Goal: Check status: Check status

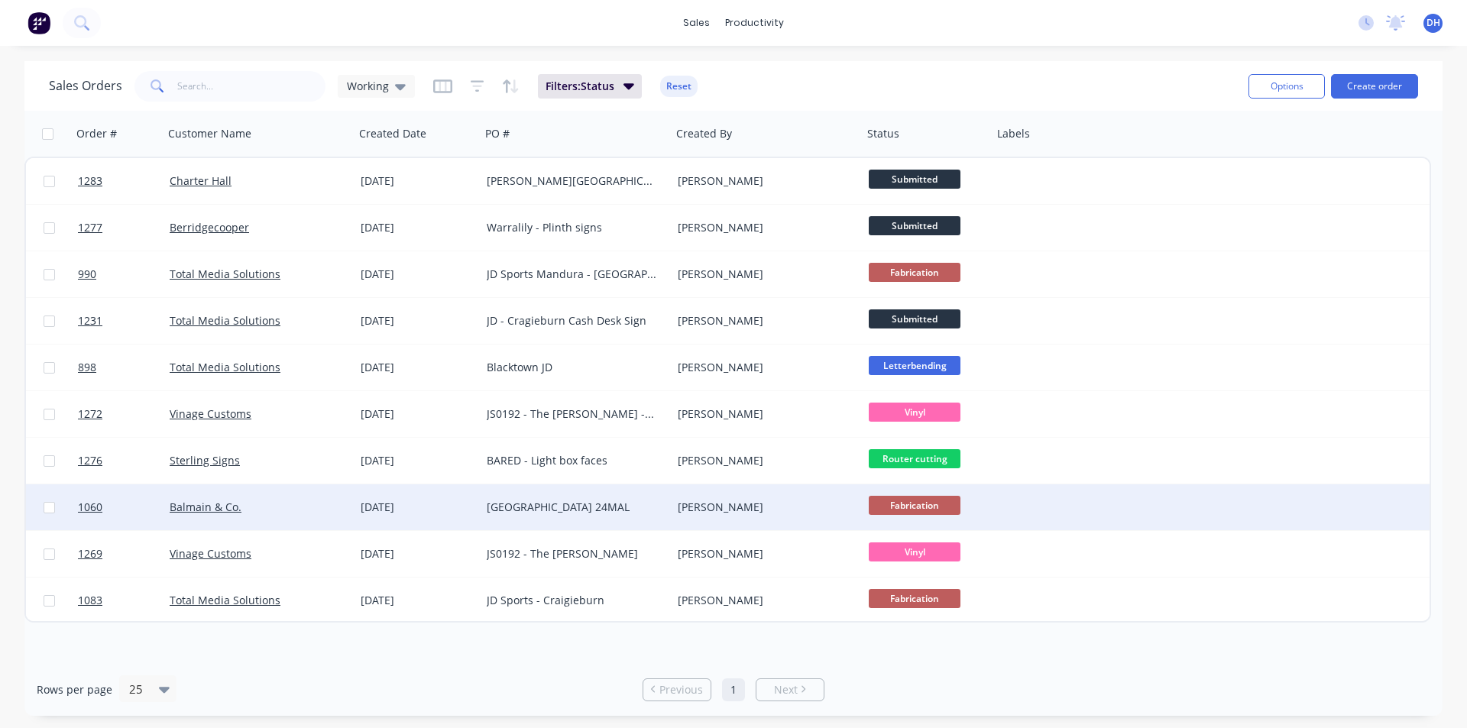
click at [558, 526] on div "[GEOGRAPHIC_DATA] 24MAL" at bounding box center [576, 507] width 191 height 46
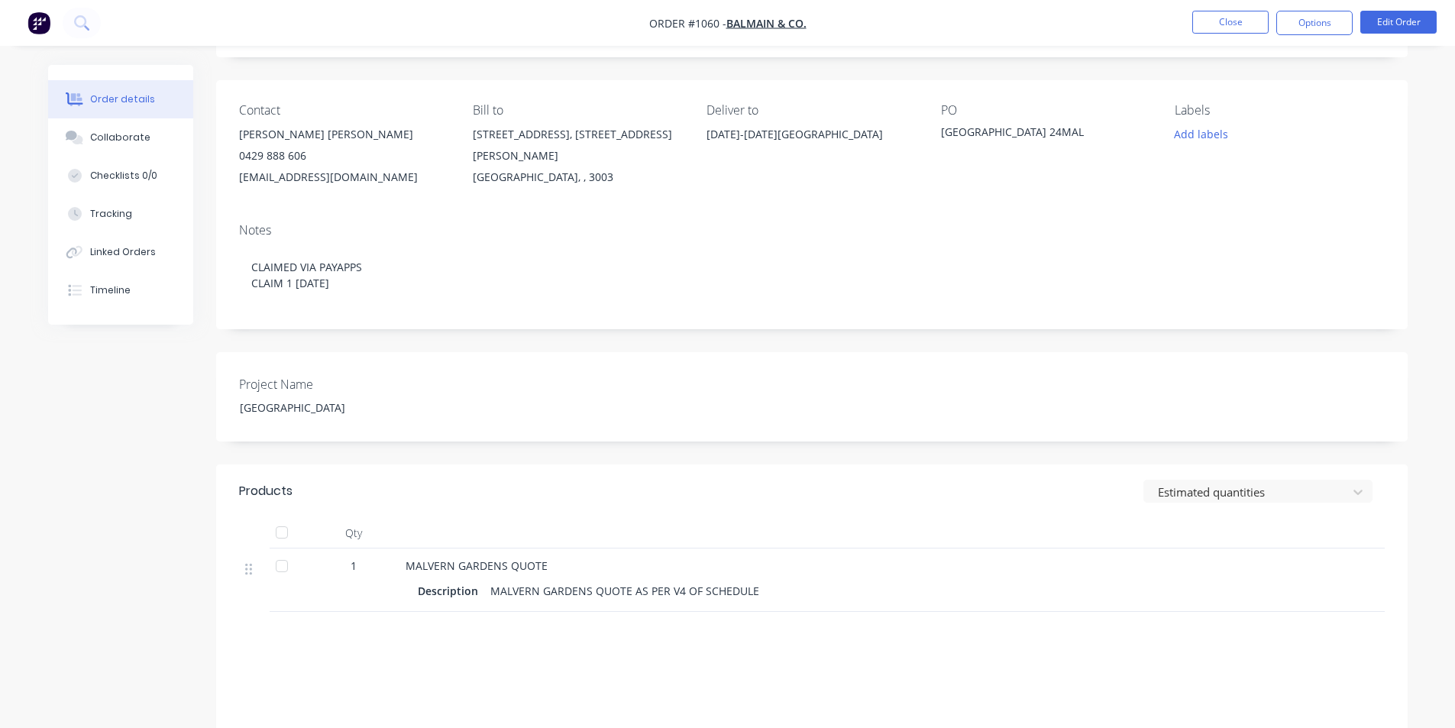
scroll to position [244, 0]
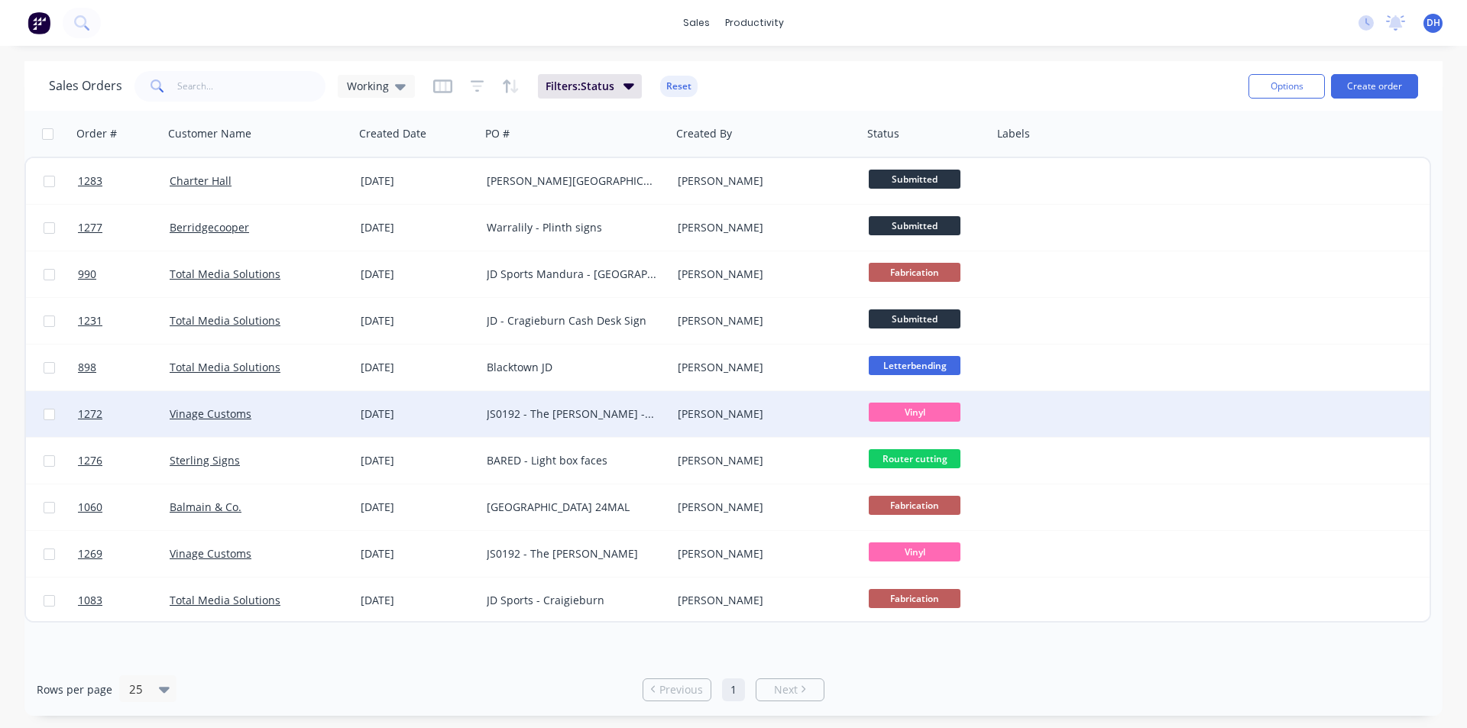
click at [594, 416] on div "JS0192 - The [PERSON_NAME] - FRV" at bounding box center [572, 413] width 170 height 15
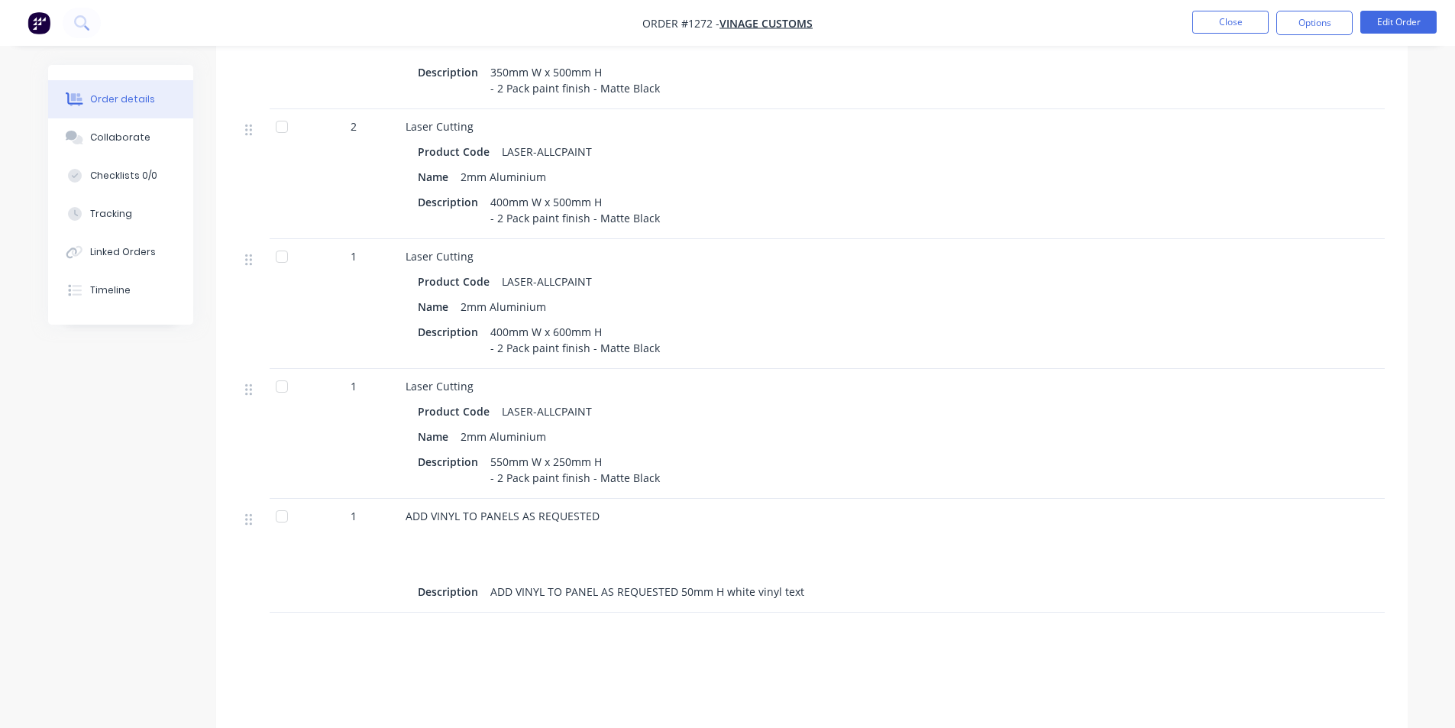
scroll to position [1058, 0]
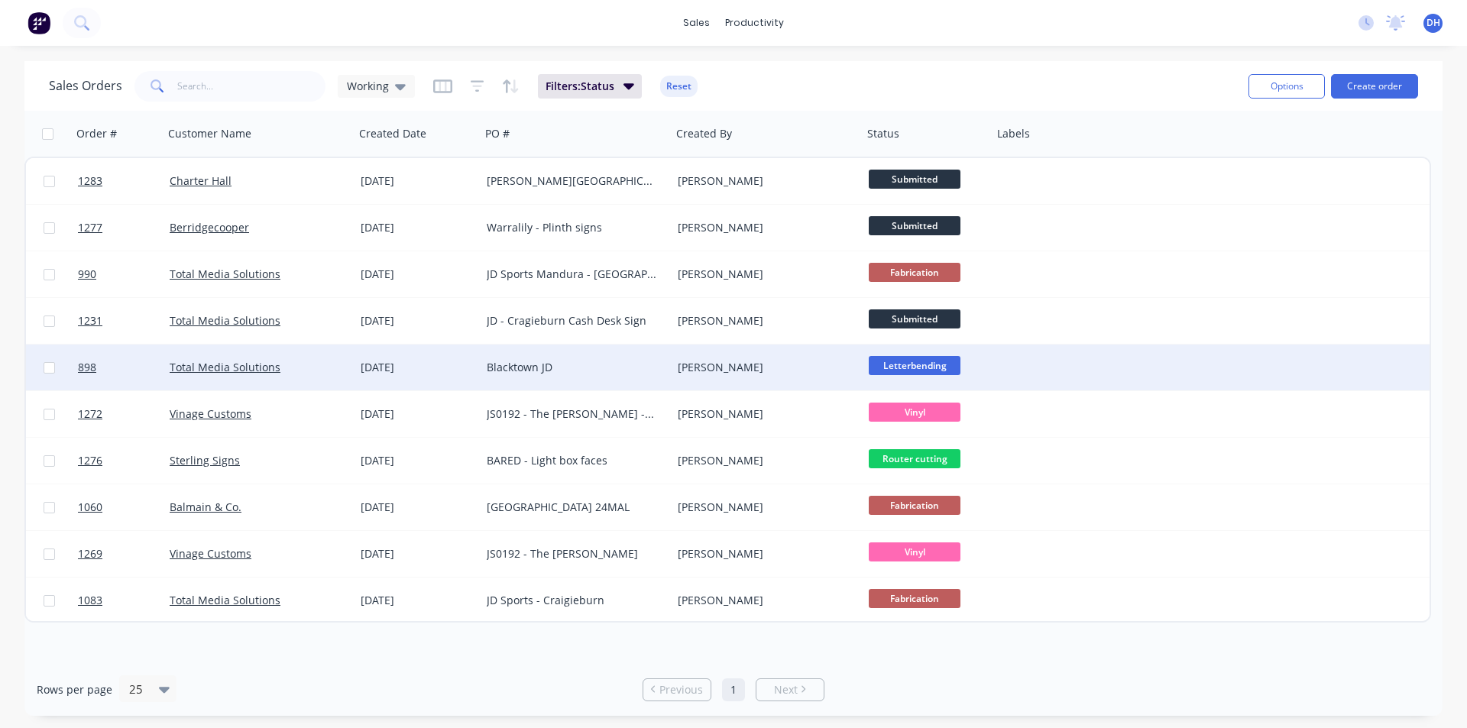
click at [607, 352] on div "Blacktown JD" at bounding box center [576, 368] width 191 height 46
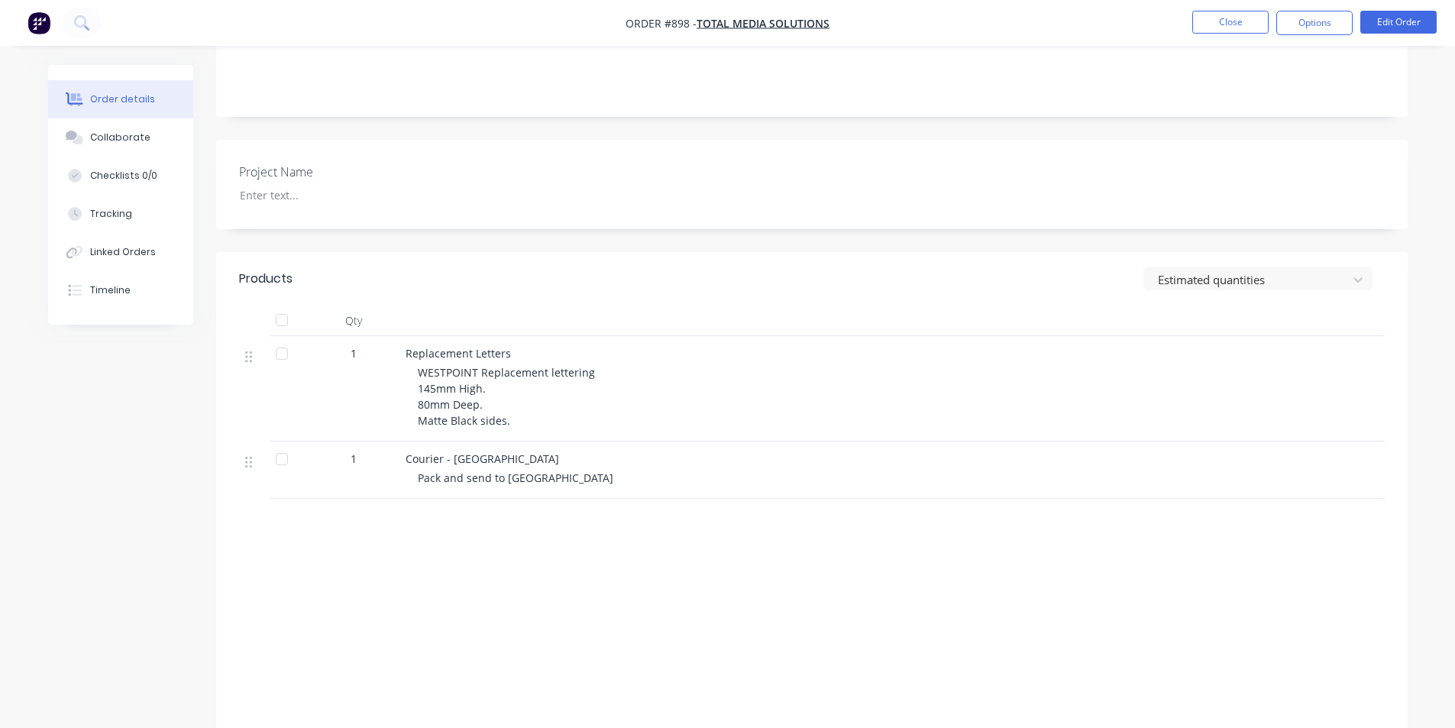
scroll to position [349, 0]
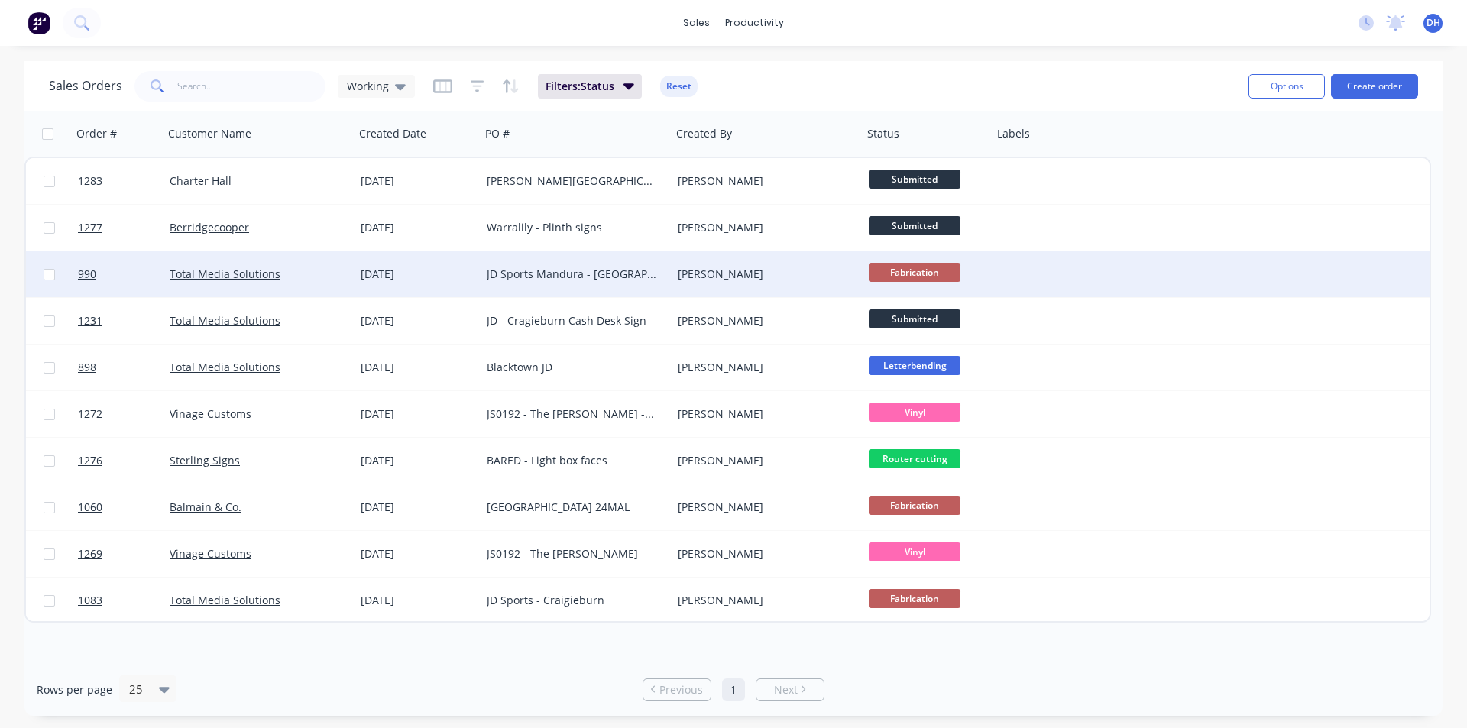
click at [552, 264] on div "JD Sports Mandura - [GEOGRAPHIC_DATA]" at bounding box center [576, 274] width 191 height 46
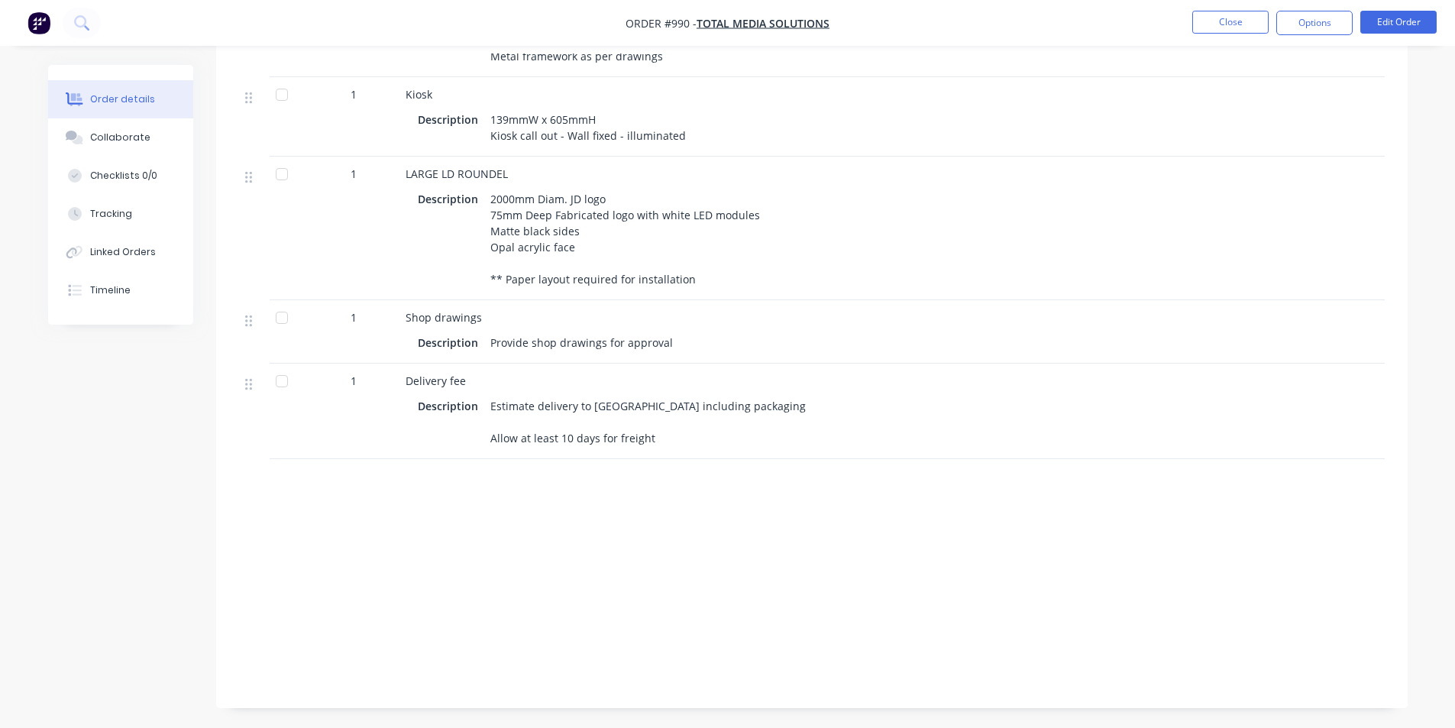
scroll to position [944, 0]
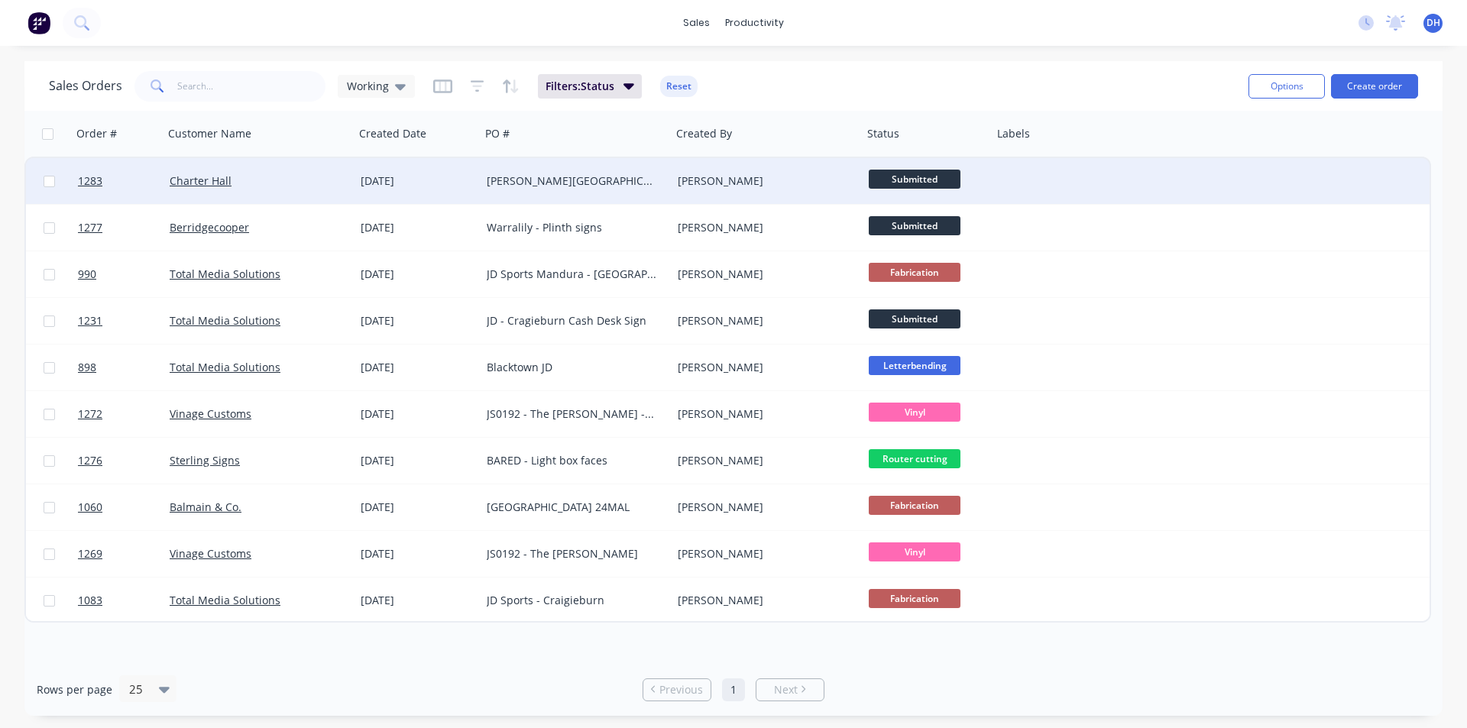
click at [569, 173] on div "[PERSON_NAME][GEOGRAPHIC_DATA] - School House Signage" at bounding box center [572, 180] width 170 height 15
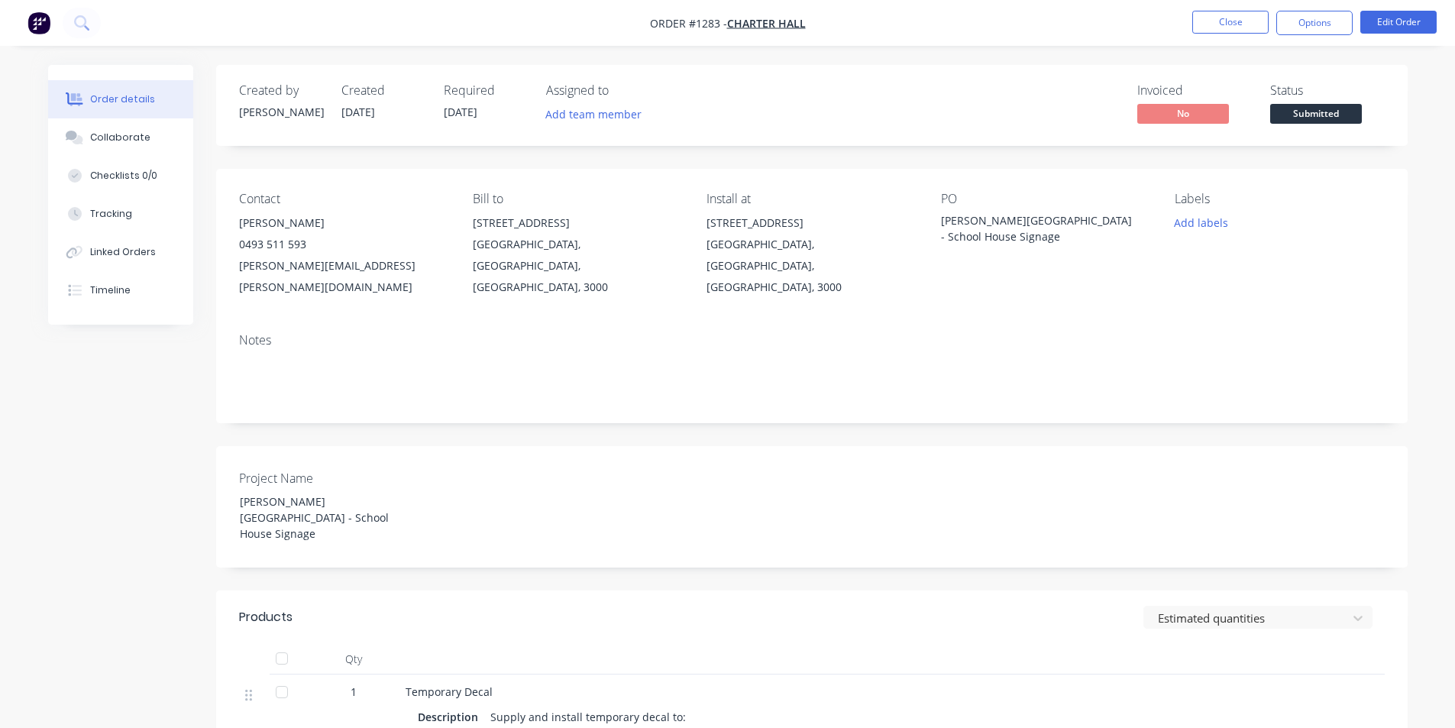
click at [108, 102] on div "Order details" at bounding box center [122, 99] width 65 height 14
drag, startPoint x: 127, startPoint y: 79, endPoint x: 118, endPoint y: 103, distance: 25.9
click at [127, 83] on div "Order details Collaborate Checklists 0/0 Tracking Linked Orders Timeline" at bounding box center [120, 195] width 145 height 260
click at [119, 103] on div "Order details" at bounding box center [122, 99] width 65 height 14
click at [30, 15] on img "button" at bounding box center [39, 22] width 23 height 23
